Goal: Obtain resource: Obtain resource

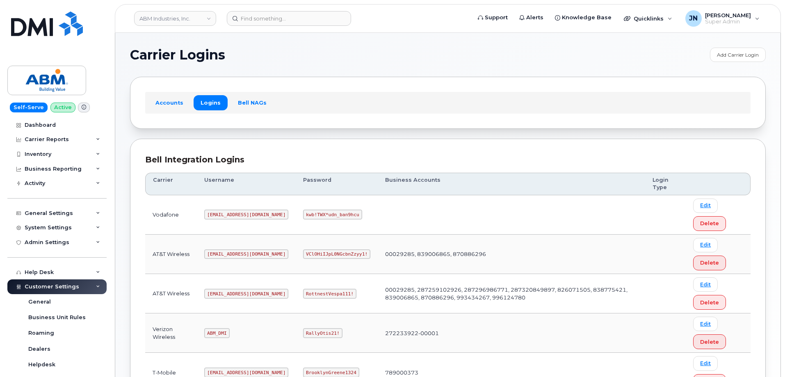
scroll to position [125, 0]
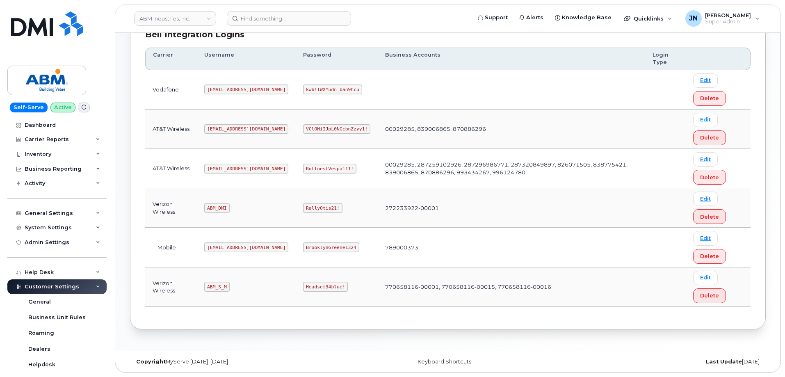
click at [215, 286] on code "ABM_S_M" at bounding box center [216, 287] width 25 height 10
click at [216, 286] on code "ABM_S_M" at bounding box center [216, 287] width 25 height 10
copy code "ABM_S_M"
click at [304, 280] on td "Headset34blue!" at bounding box center [337, 287] width 82 height 39
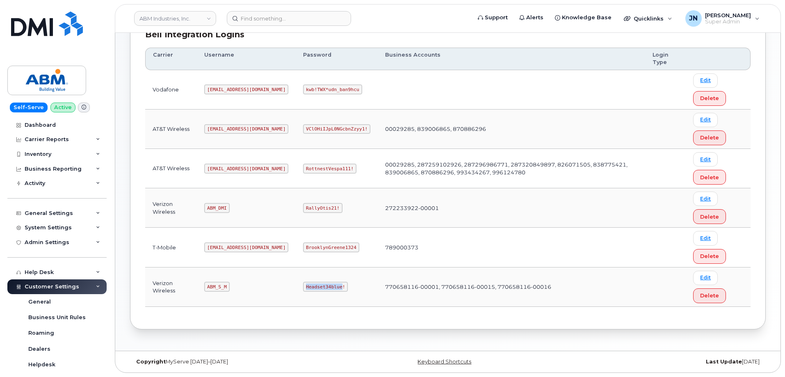
click at [303, 285] on code "Headset34blue!" at bounding box center [325, 287] width 45 height 10
click at [215, 284] on code "ABM_S_M" at bounding box center [216, 287] width 25 height 10
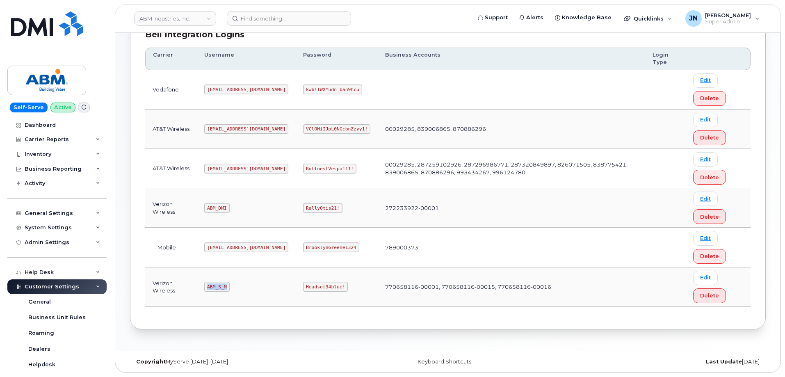
copy code "ABM_S_M"
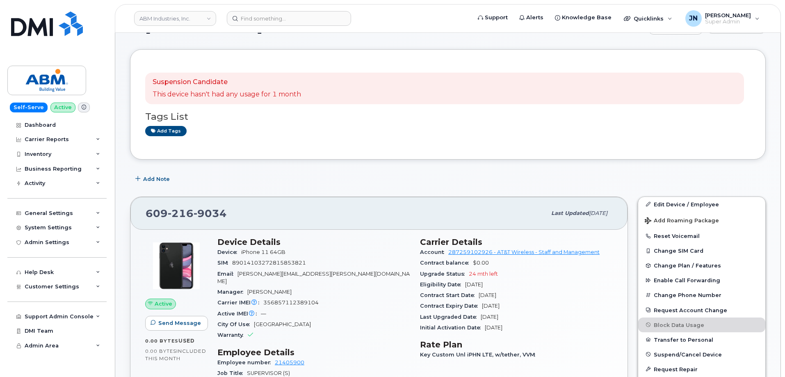
scroll to position [55, 0]
